Goal: Information Seeking & Learning: Find specific page/section

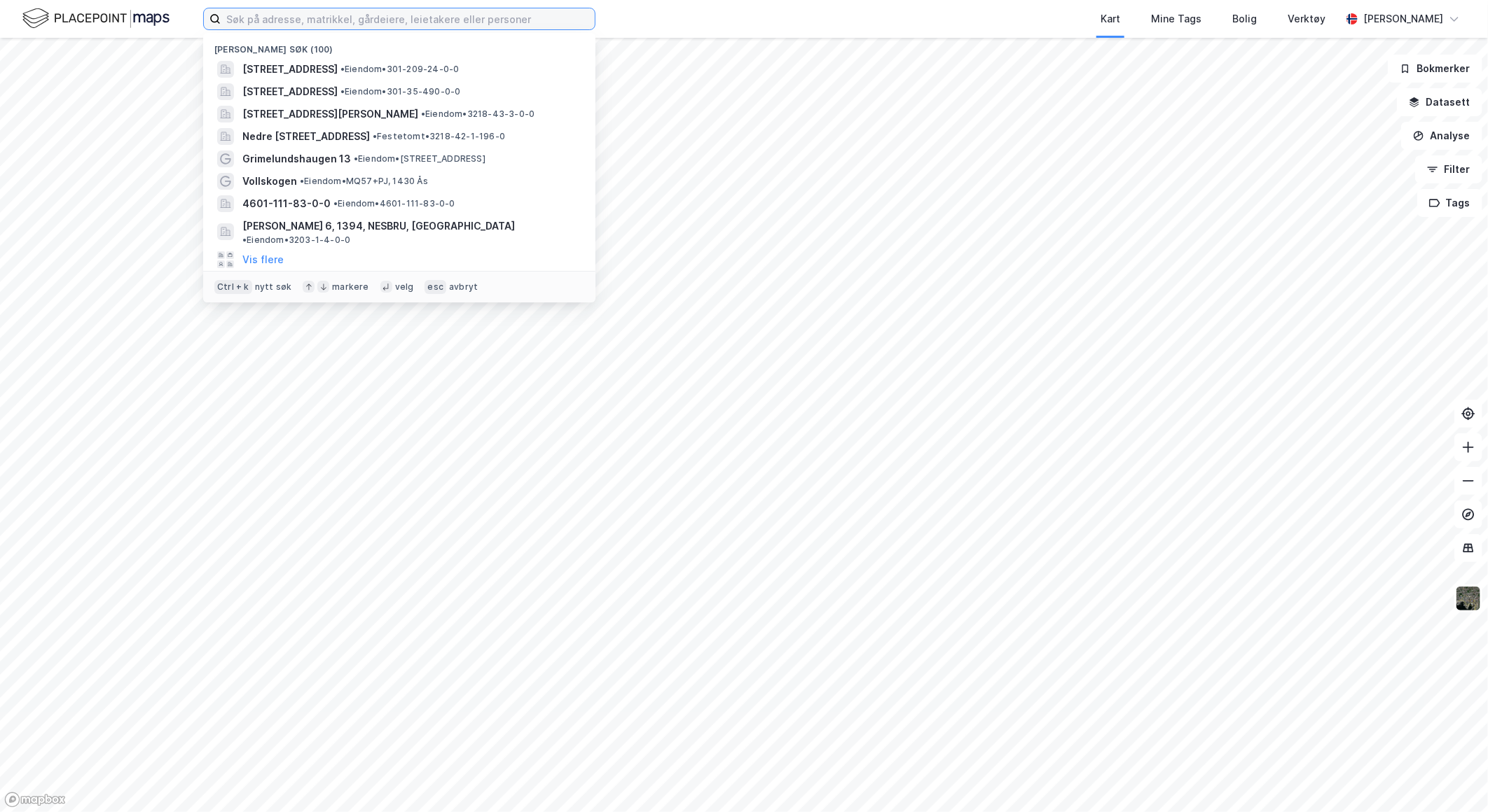
click at [344, 27] on input at bounding box center [408, 18] width 374 height 21
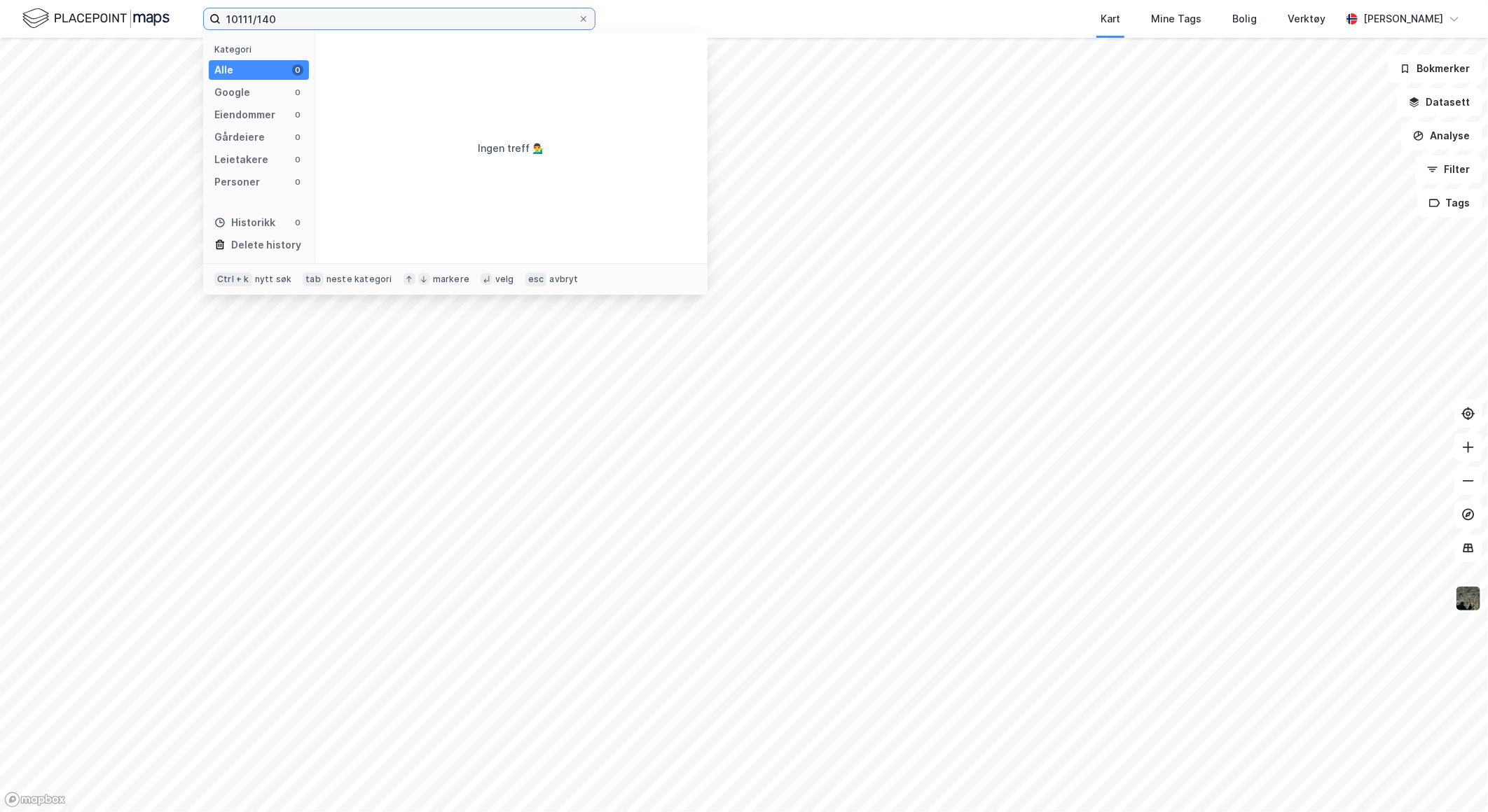
click at [248, 24] on input "10111/140" at bounding box center [399, 18] width 357 height 21
type input "1011/140"
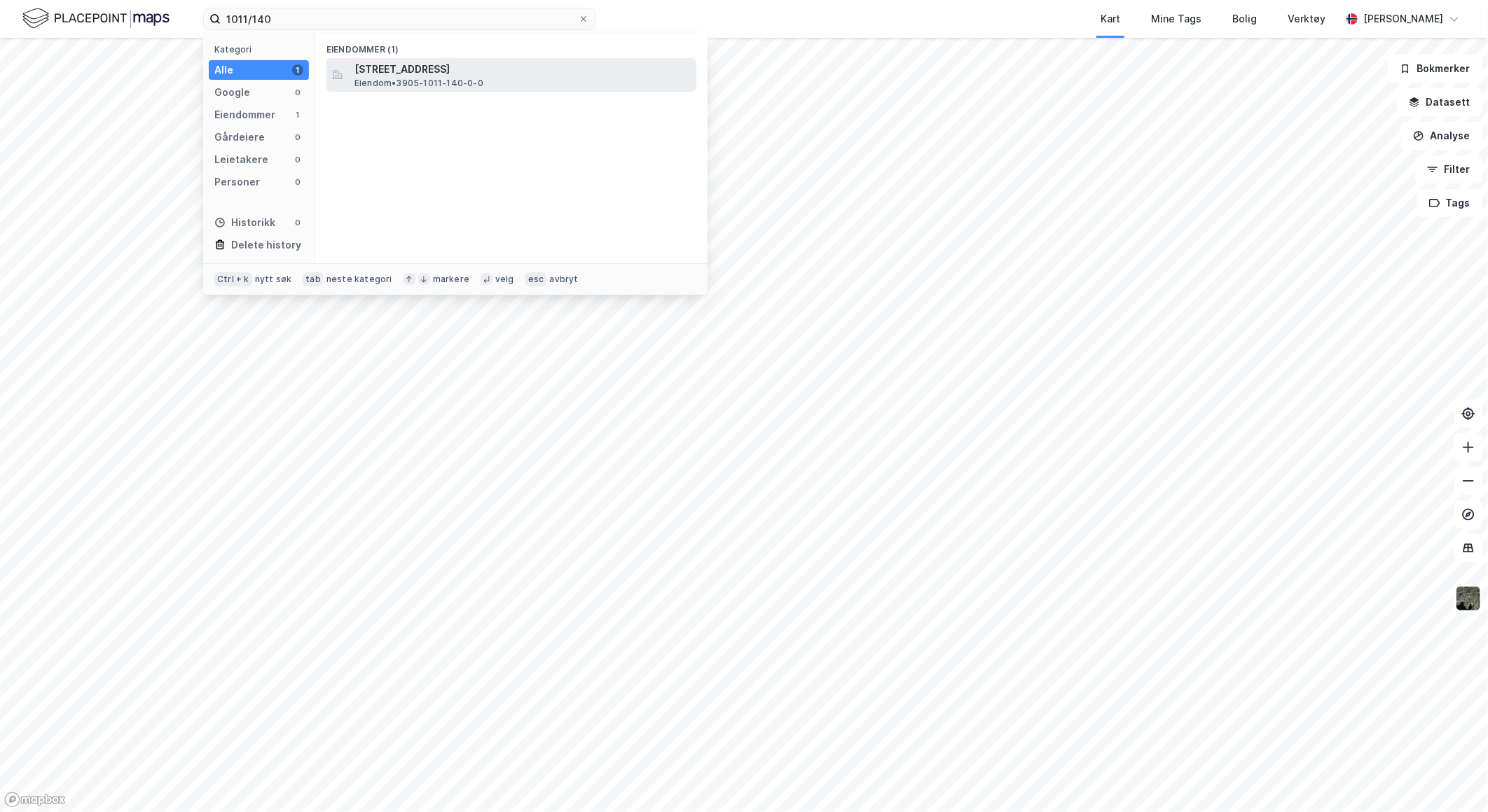
click at [441, 65] on span "[STREET_ADDRESS]" at bounding box center [523, 69] width 336 height 17
